Goal: Information Seeking & Learning: Learn about a topic

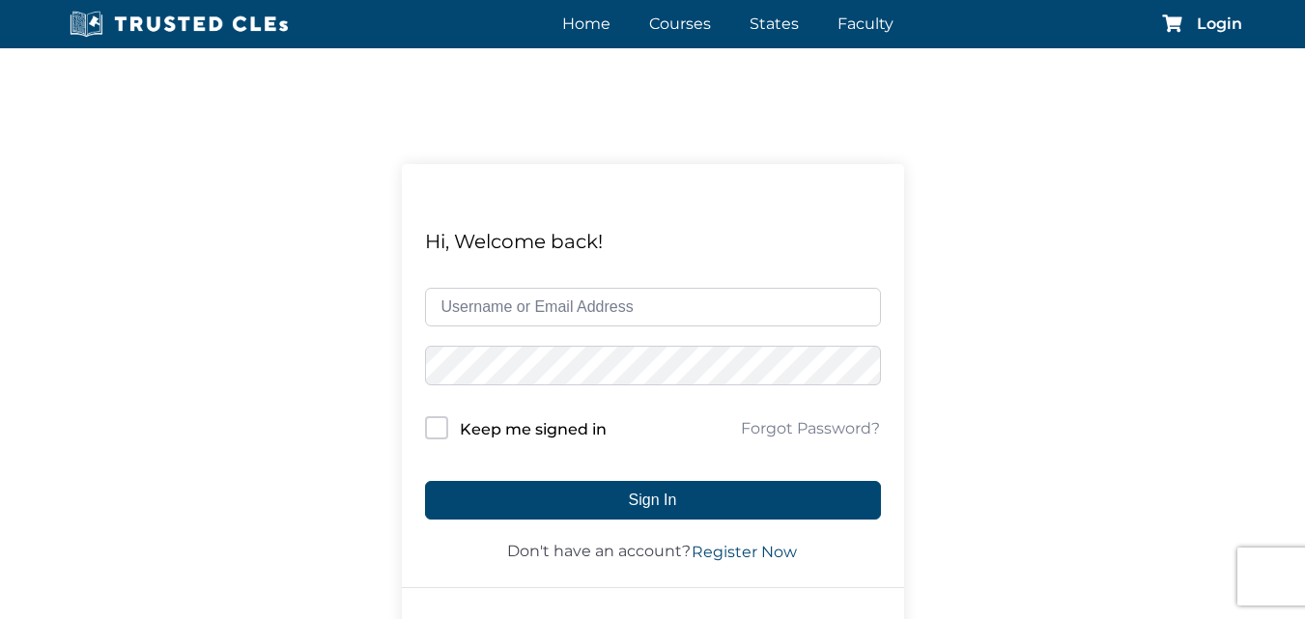
click at [547, 298] on input "text" at bounding box center [653, 307] width 456 height 39
type input "restevez"
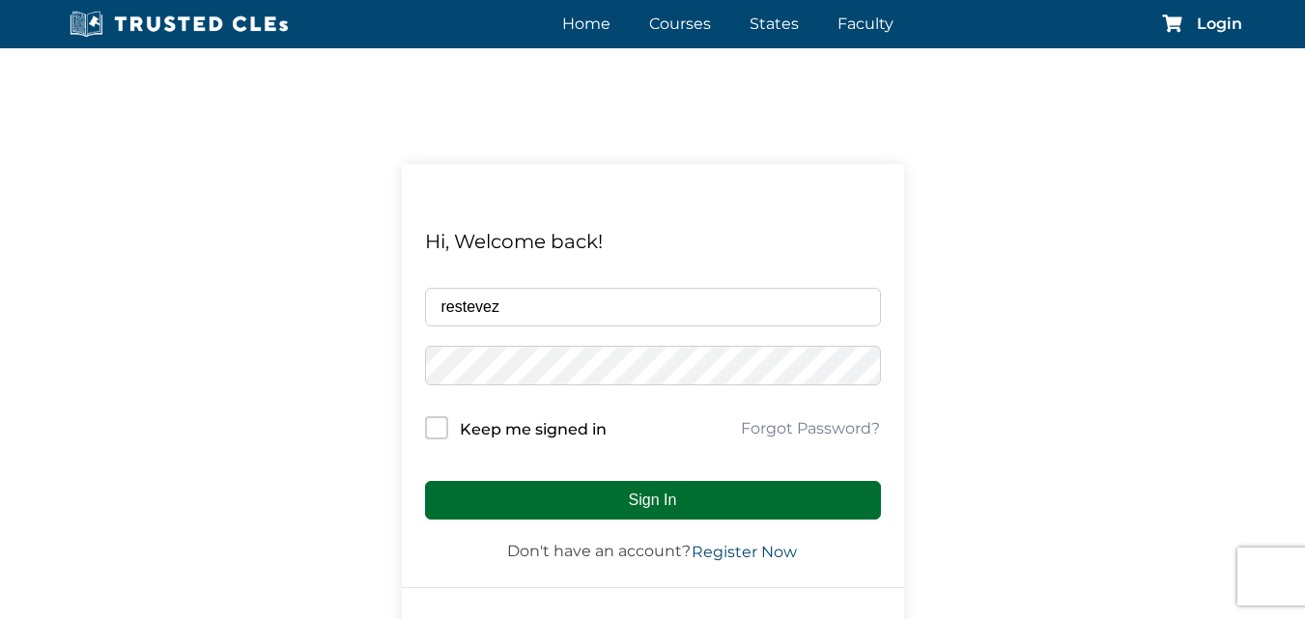
click at [588, 483] on button "Sign In" at bounding box center [653, 500] width 456 height 39
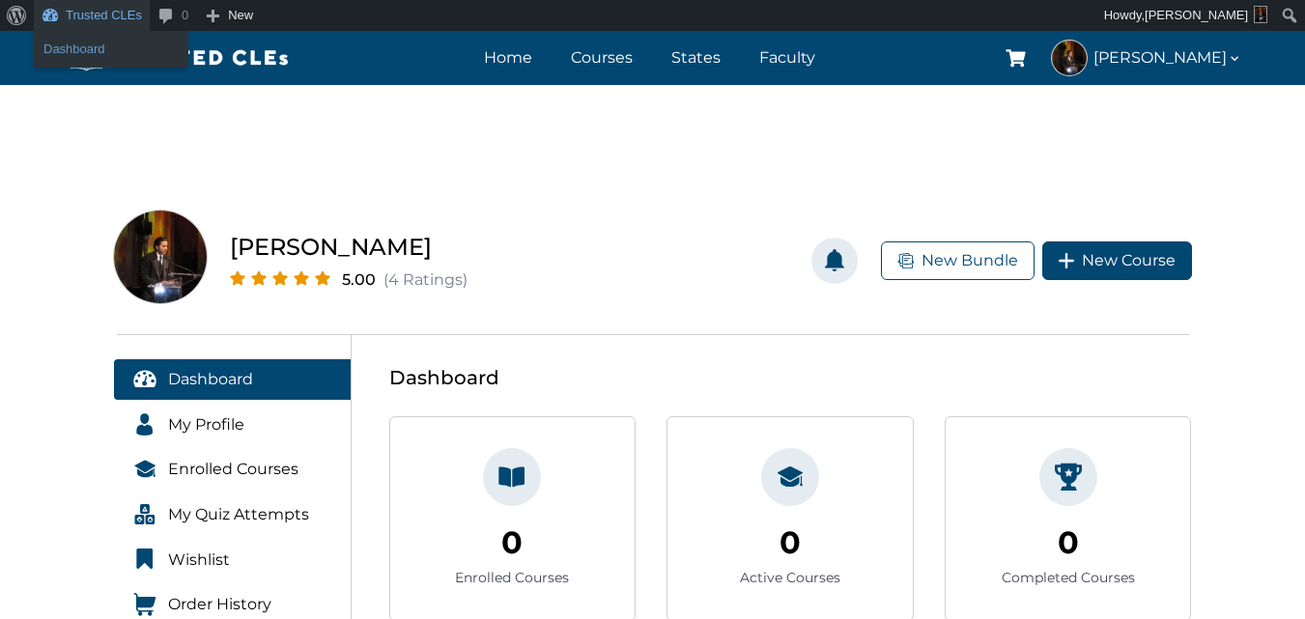
click at [95, 40] on link "Dashboard" at bounding box center [111, 49] width 155 height 25
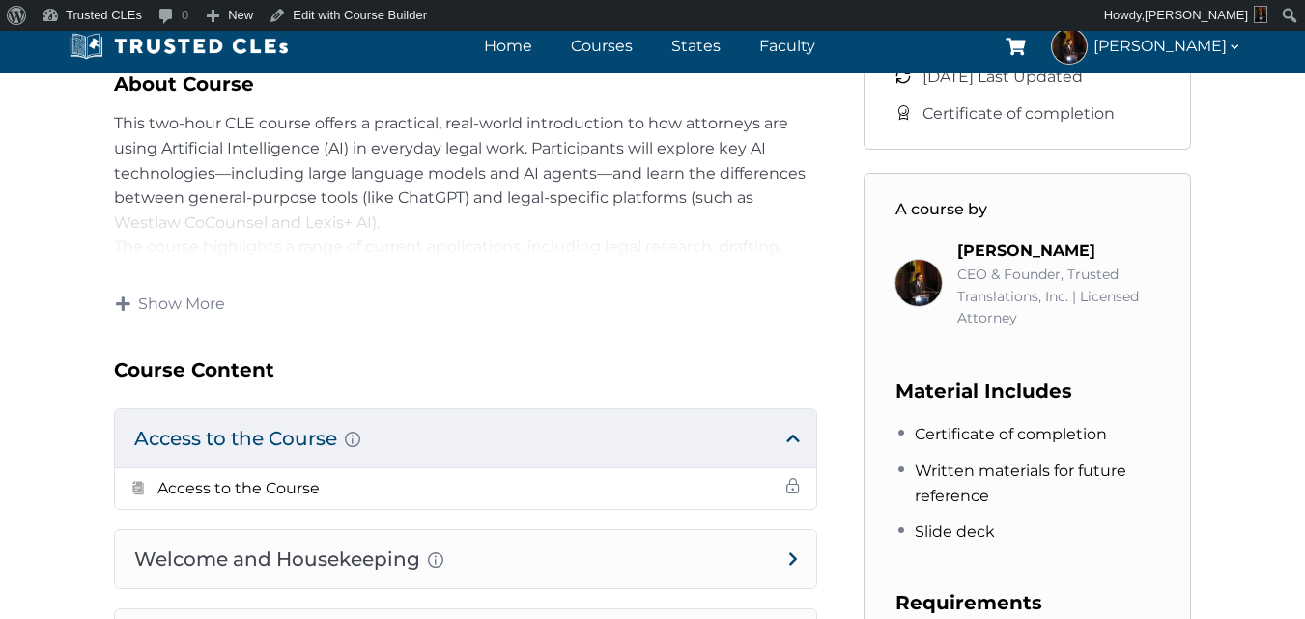
scroll to position [773, 0]
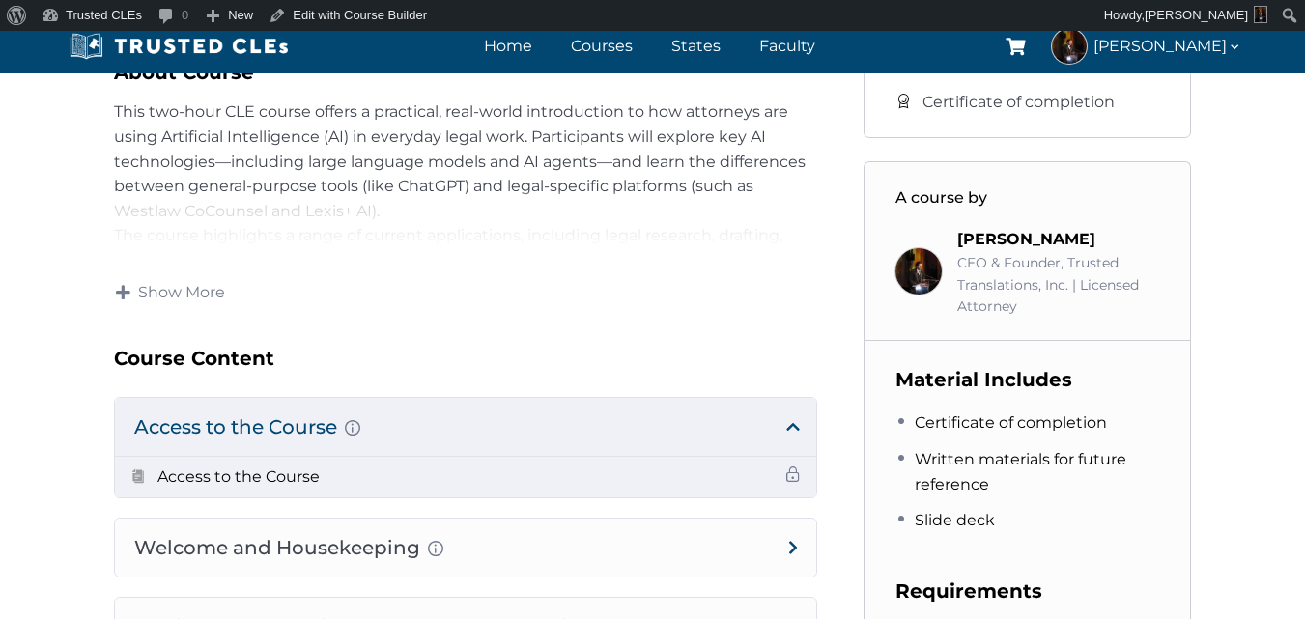
click at [191, 480] on h5 "Access to the Course" at bounding box center [238, 477] width 162 height 25
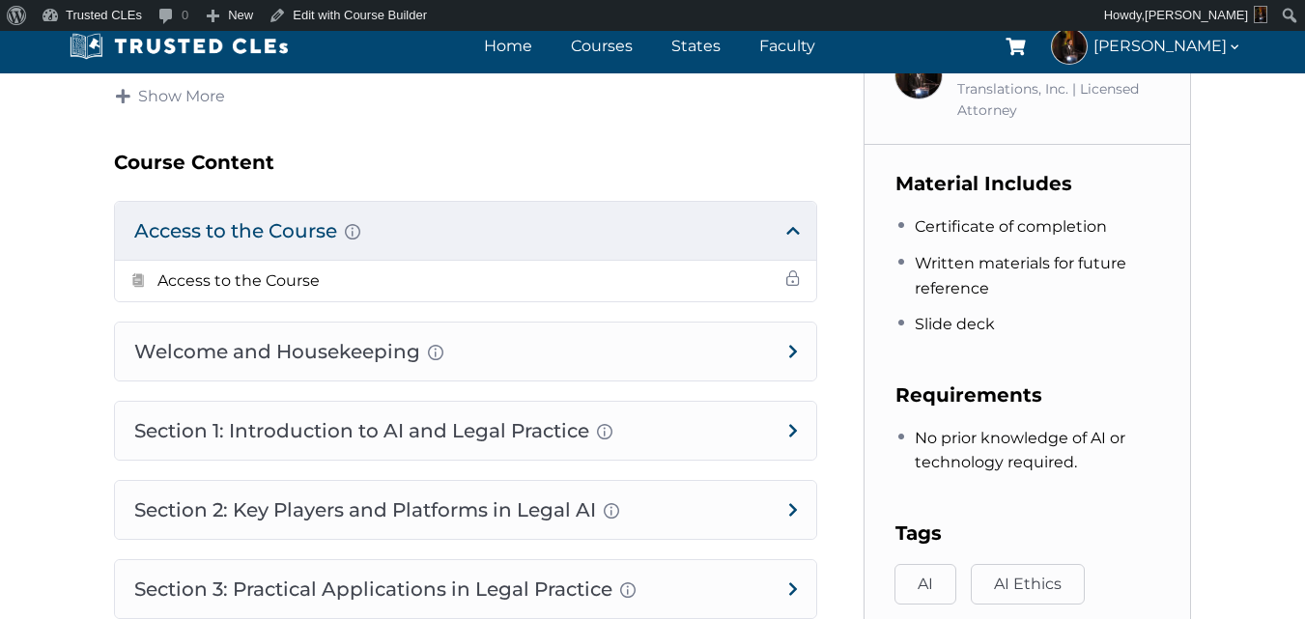
scroll to position [966, 0]
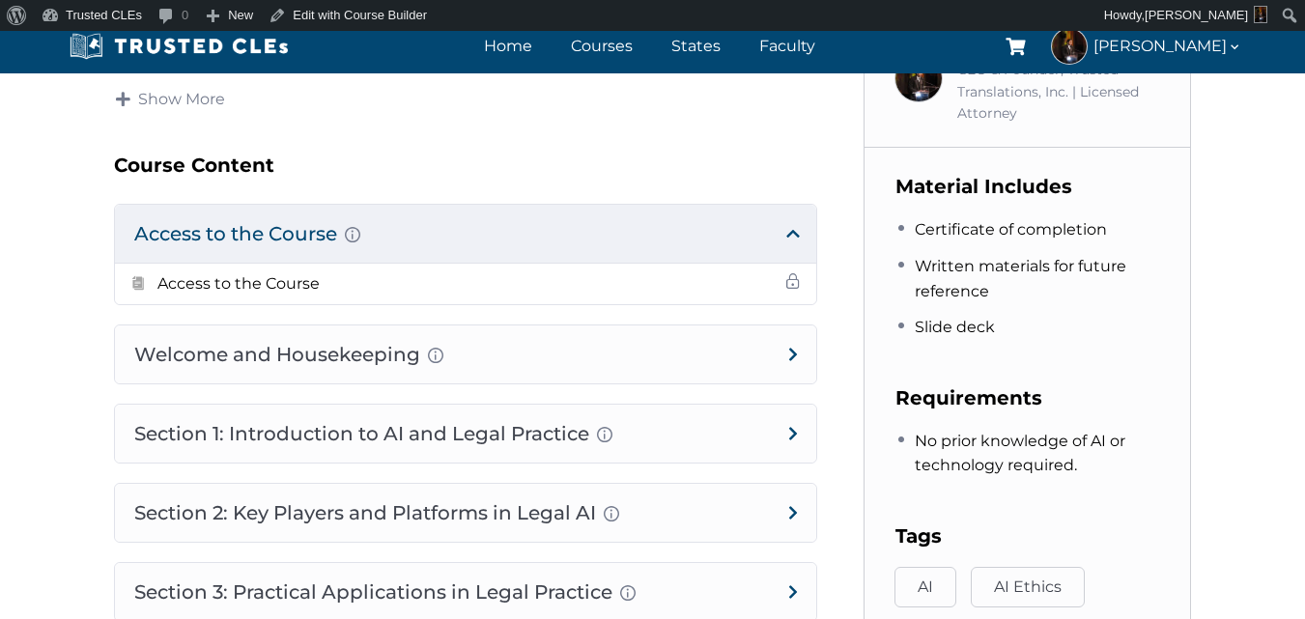
click at [530, 237] on h4 "Access to the Course Here you will have the link to access the course." at bounding box center [465, 234] width 701 height 58
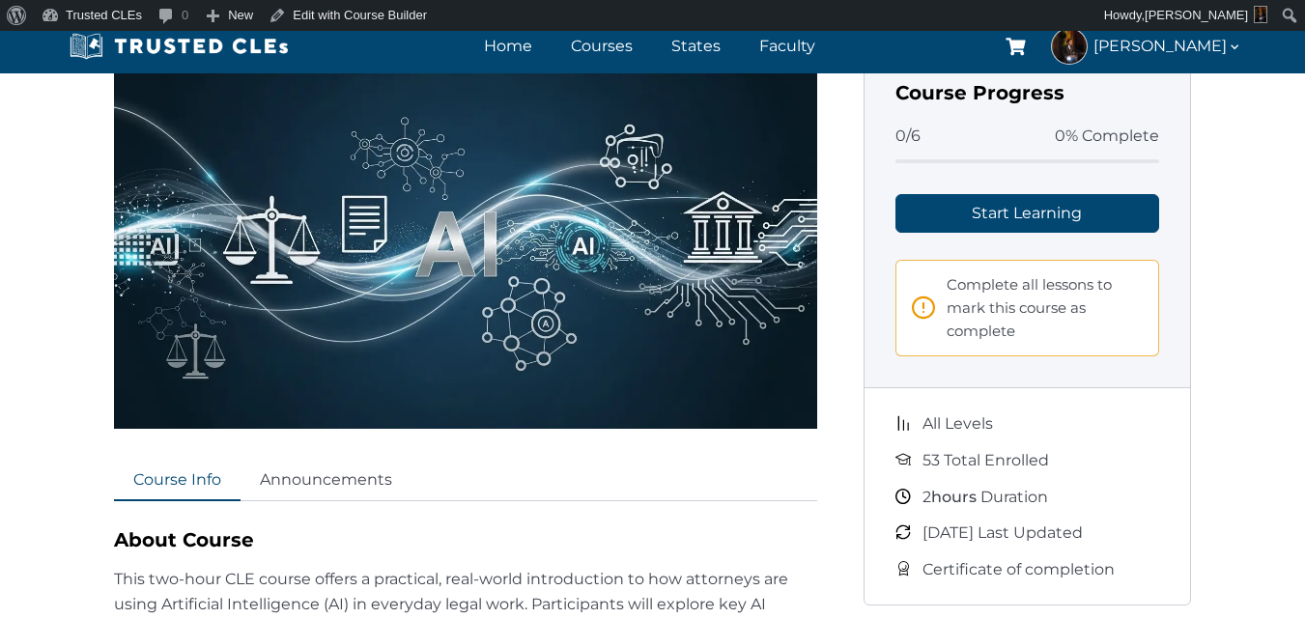
scroll to position [290, 0]
